Goal: Task Accomplishment & Management: Manage account settings

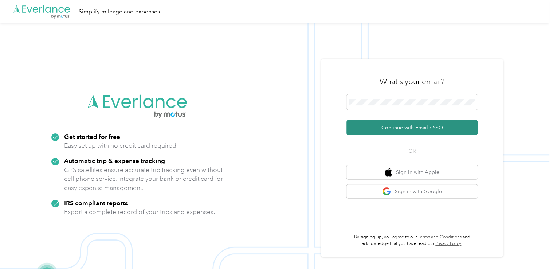
click at [378, 128] on button "Continue with Email / SSO" at bounding box center [412, 127] width 131 height 15
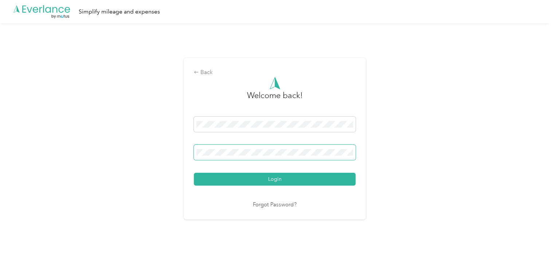
click at [194, 173] on button "Login" at bounding box center [275, 179] width 162 height 13
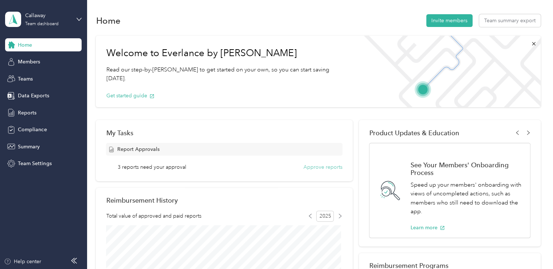
click at [320, 168] on button "Approve reports" at bounding box center [323, 167] width 39 height 8
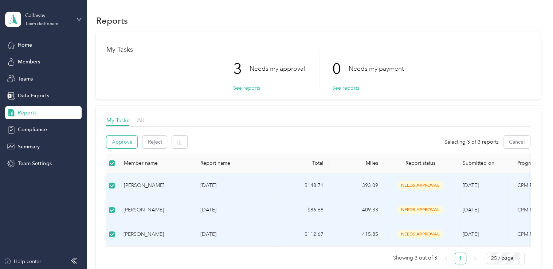
click at [124, 143] on button "Approve" at bounding box center [121, 142] width 31 height 13
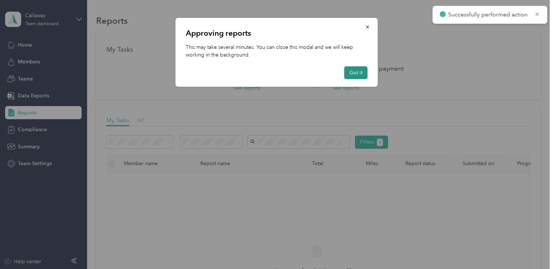
click at [360, 75] on button "Got it" at bounding box center [356, 72] width 23 height 13
